Goal: Transaction & Acquisition: Purchase product/service

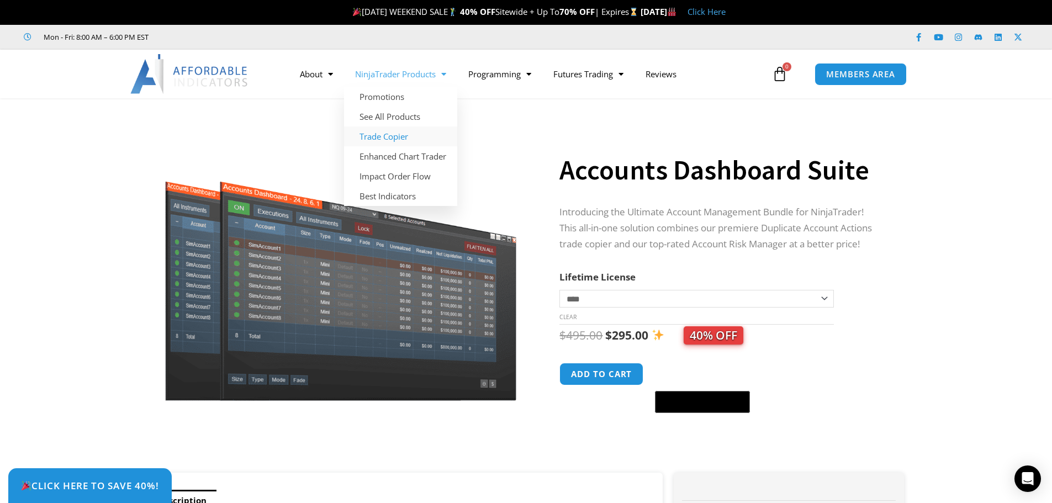
click at [379, 135] on link "Trade Copier" at bounding box center [400, 137] width 113 height 20
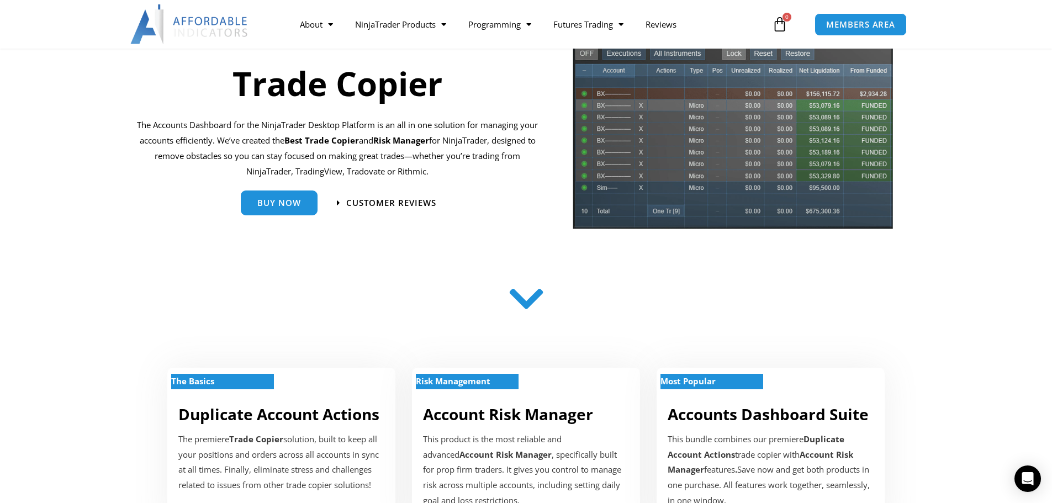
scroll to position [119, 0]
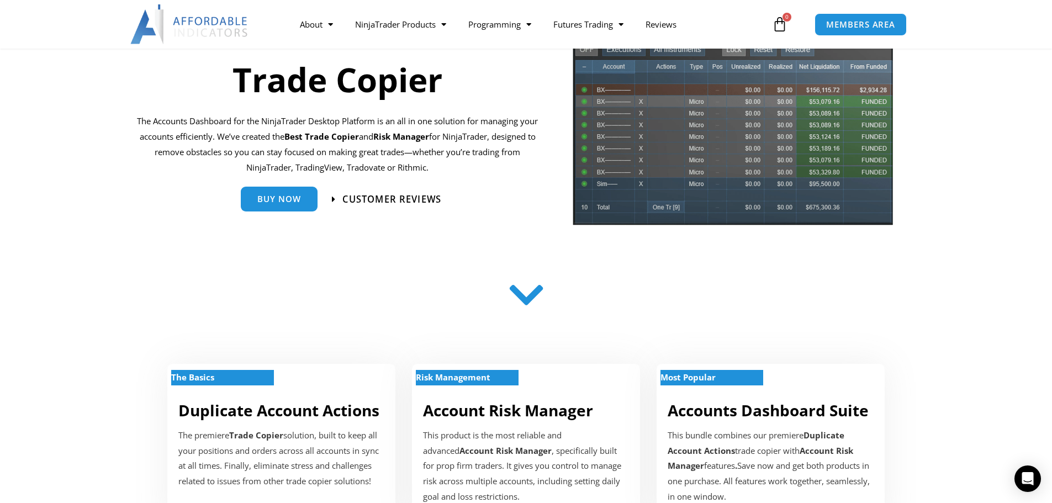
click at [340, 202] on span "Customer Reviews" at bounding box center [386, 198] width 109 height 9
click at [270, 206] on link "Buy Now" at bounding box center [279, 194] width 77 height 25
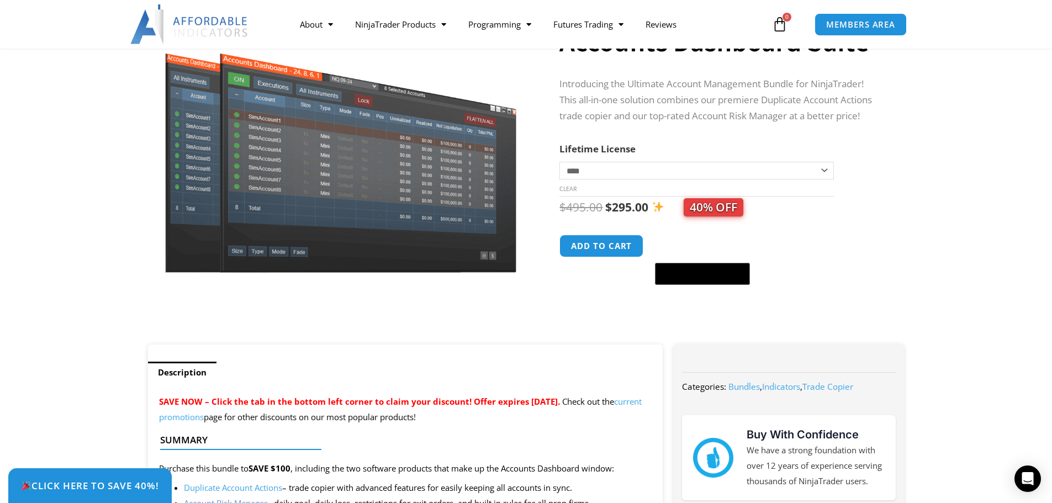
scroll to position [128, 0]
click at [636, 167] on select "**********" at bounding box center [697, 171] width 274 height 18
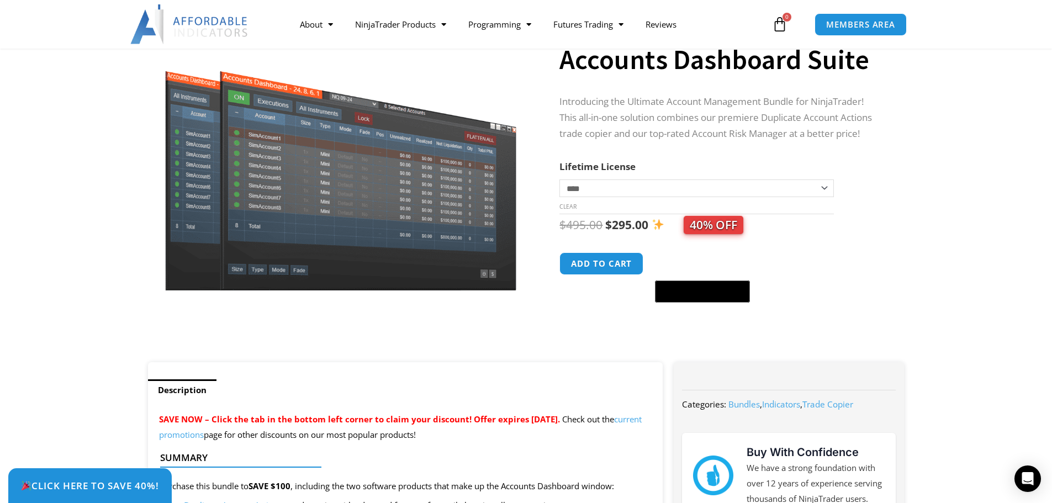
scroll to position [0, 0]
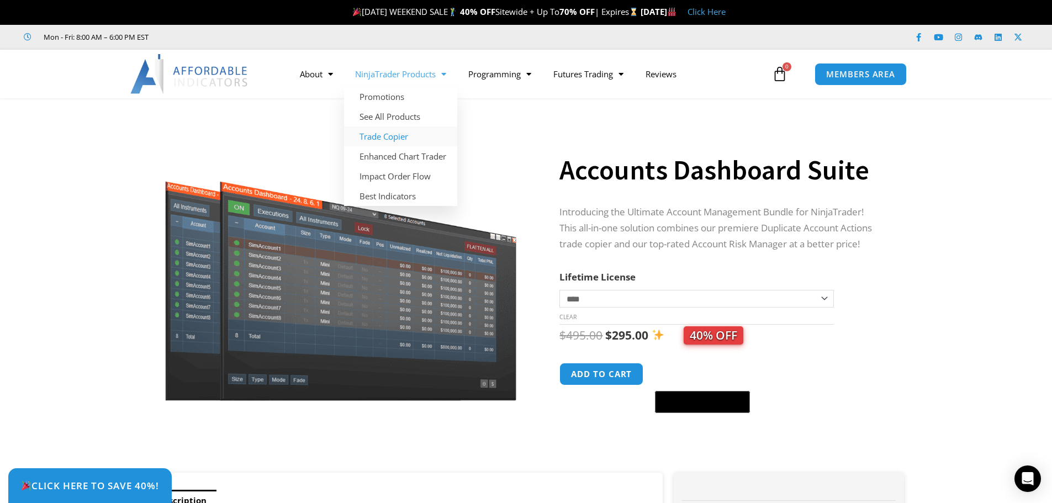
click at [389, 138] on link "Trade Copier" at bounding box center [400, 137] width 113 height 20
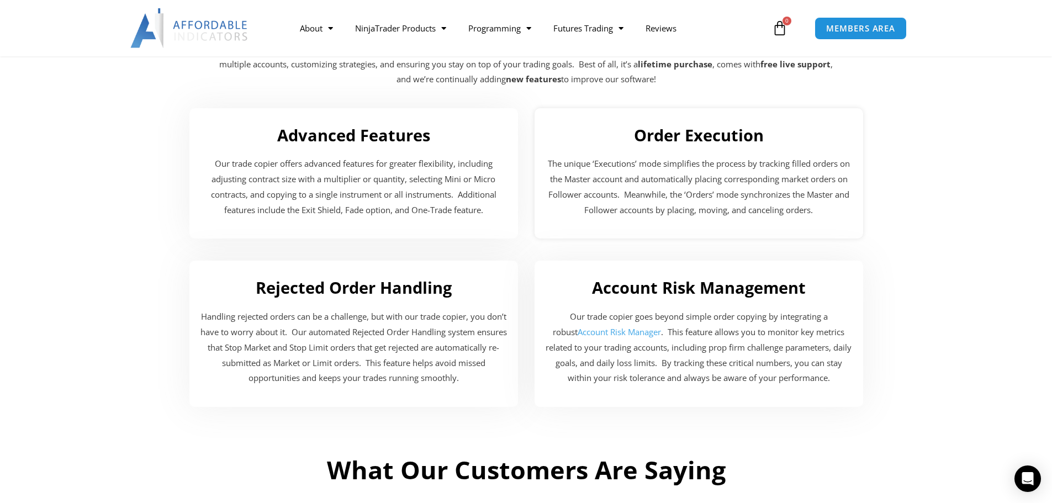
scroll to position [1882, 0]
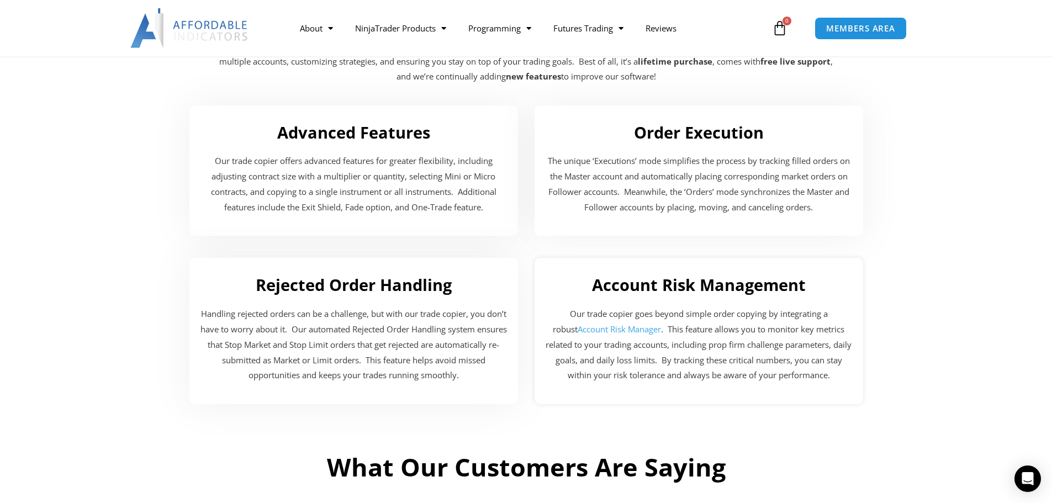
click at [582, 330] on link "Account Risk Manager" at bounding box center [619, 329] width 83 height 11
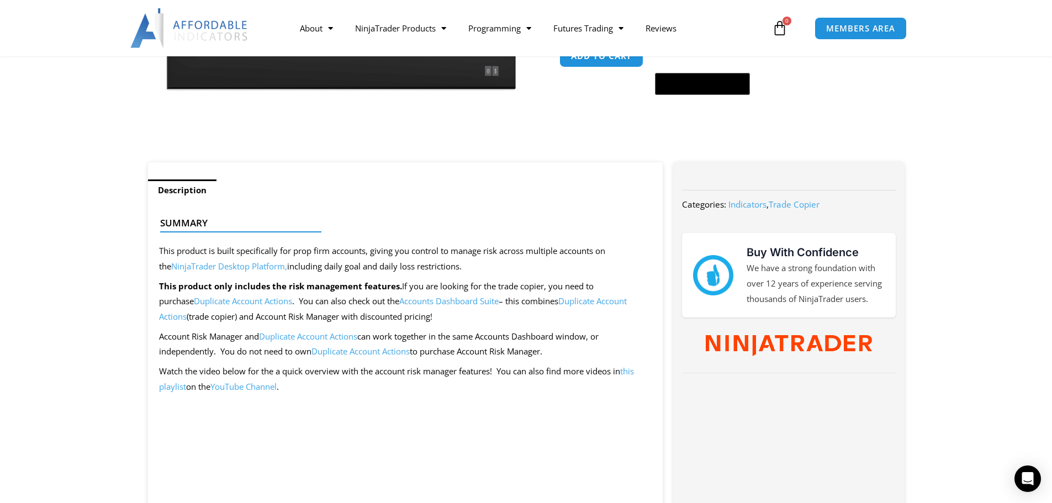
scroll to position [285, 0]
